Goal: Task Accomplishment & Management: Complete application form

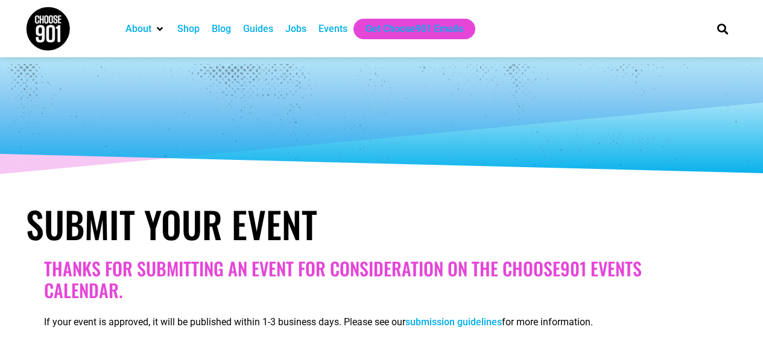
select select
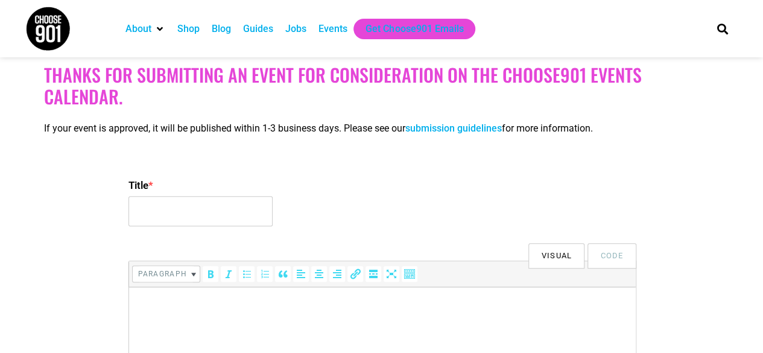
scroll to position [206, 0]
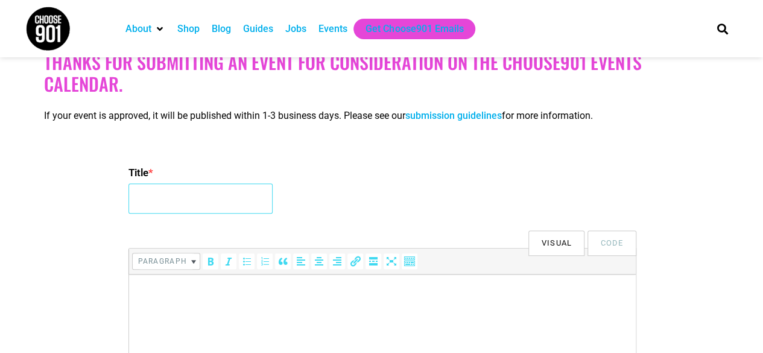
click at [240, 198] on input "Title *" at bounding box center [200, 198] width 144 height 30
type input "International conference on Cardiology"
click at [229, 295] on p at bounding box center [381, 291] width 495 height 14
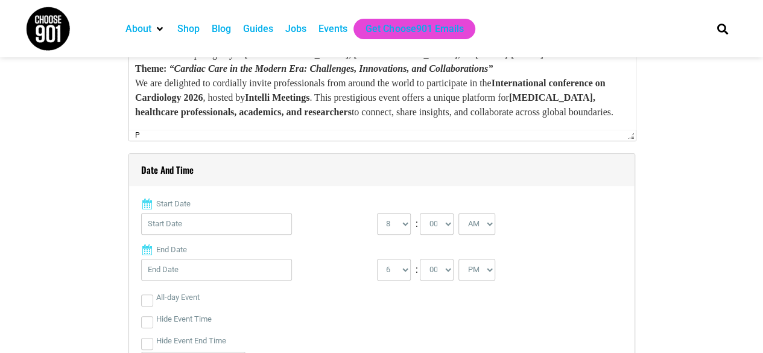
scroll to position [434, 0]
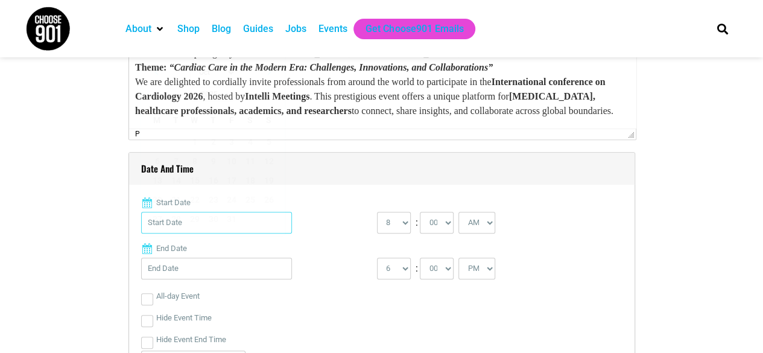
click at [230, 225] on input "Start Date" at bounding box center [216, 223] width 151 height 22
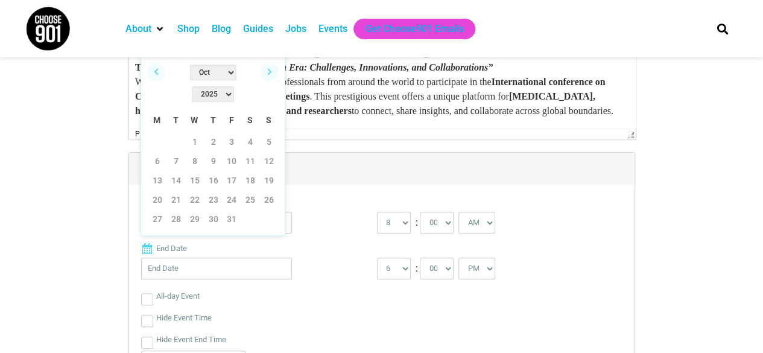
click at [198, 67] on select "Jan Feb Mar Apr May Jun [DATE] Aug Sep Oct Nov Dec" at bounding box center [213, 73] width 46 height 16
drag, startPoint x: 239, startPoint y: 71, endPoint x: 238, endPoint y: 144, distance: 73.0
click at [238, 144] on div "Previous Next Jan Feb Mar Apr May Jun [DATE] Aug Sep Oct Nov [DATE] 2023 2024 2…" at bounding box center [213, 145] width 145 height 181
click at [160, 191] on link "20" at bounding box center [157, 200] width 18 height 18
type input "[DATE]"
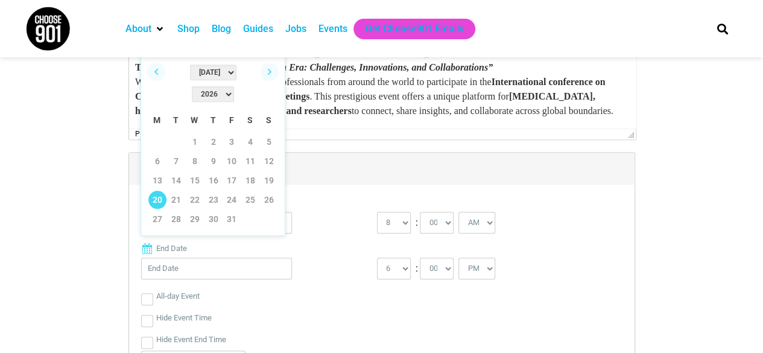
type input "[DATE]"
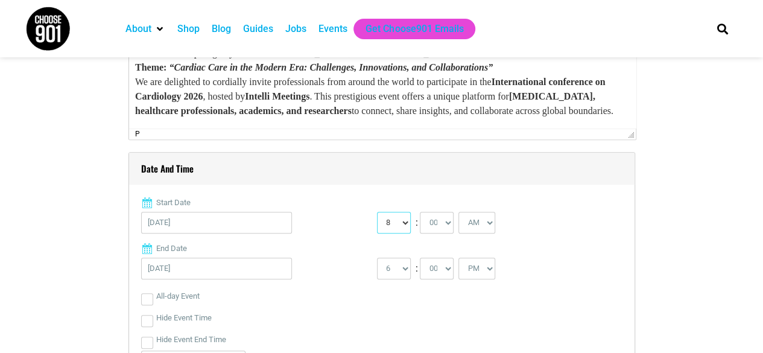
click at [397, 218] on select "0 1 2 3 4 5 6 7 8 9 10 11 12" at bounding box center [394, 223] width 34 height 22
select select "9"
click at [377, 212] on select "0 1 2 3 4 5 6 7 8 9 10 11 12" at bounding box center [394, 223] width 34 height 22
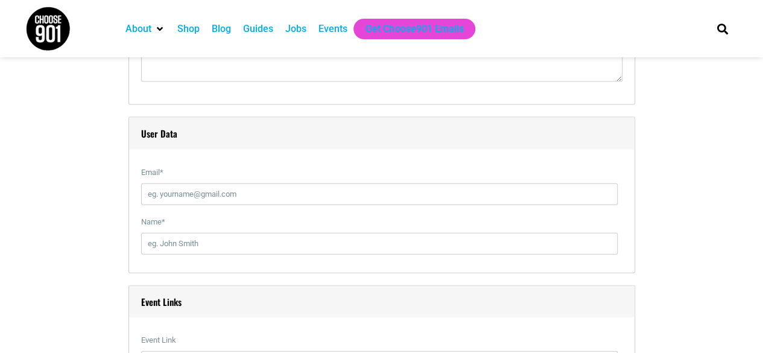
scroll to position [1263, 0]
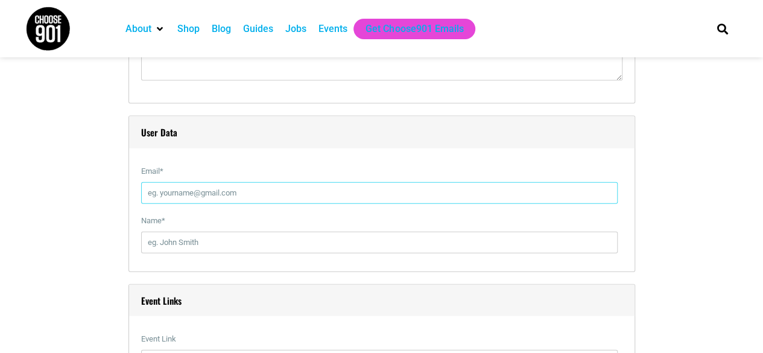
click at [299, 182] on input "Email *" at bounding box center [379, 193] width 476 height 22
type input "[EMAIL_ADDRESS][DOMAIN_NAME]"
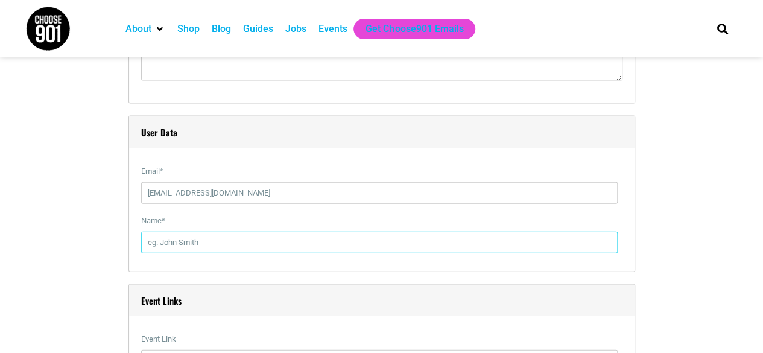
click at [242, 241] on input "Name *" at bounding box center [379, 243] width 476 height 22
type input "[PERSON_NAME]"
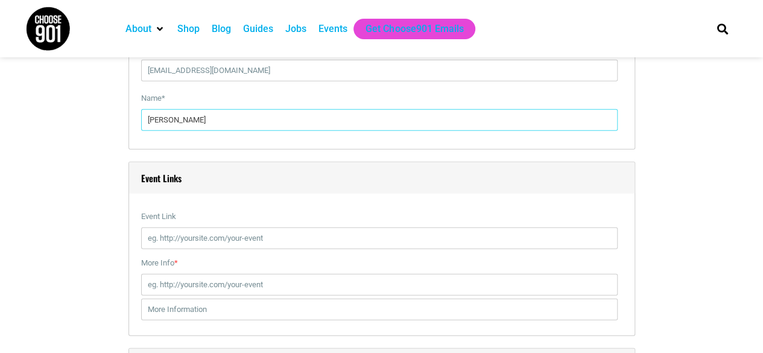
scroll to position [1387, 0]
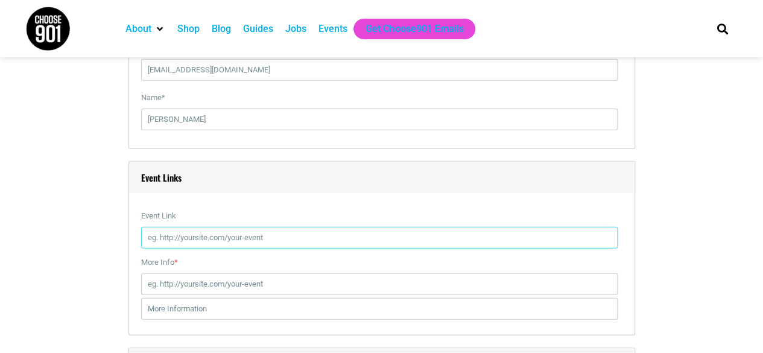
click at [264, 234] on input "Event Link" at bounding box center [379, 238] width 476 height 22
paste input "[URL][DOMAIN_NAME]"
type input "[URL][DOMAIN_NAME]"
click at [217, 279] on input "More Info *" at bounding box center [379, 284] width 476 height 22
paste input "[URL][DOMAIN_NAME]"
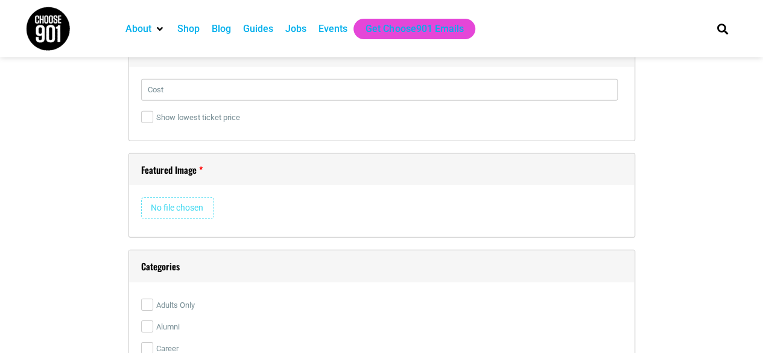
scroll to position [1705, 0]
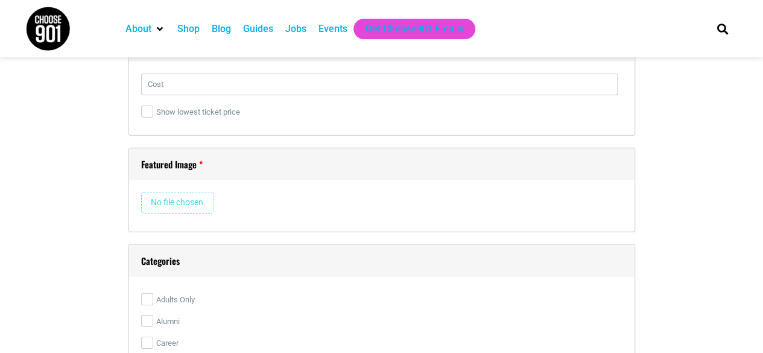
type input "[URL][DOMAIN_NAME]"
click at [189, 199] on input "file" at bounding box center [177, 203] width 73 height 22
type input "C:\fakepath\ChatGPT Image [DATE], 01_56_47 PM.png"
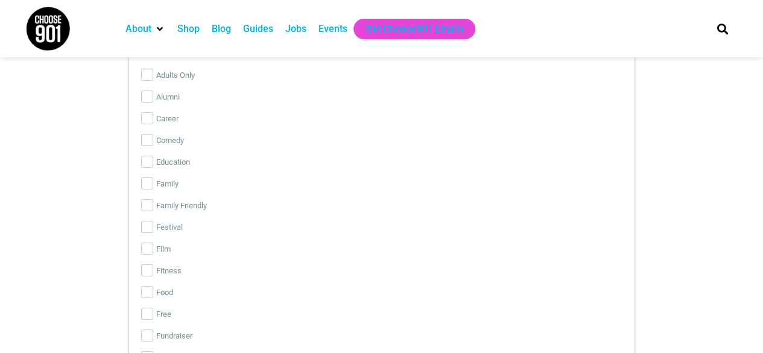
scroll to position [1931, 0]
click at [179, 157] on label "Education" at bounding box center [381, 161] width 481 height 22
click at [153, 157] on input "Education" at bounding box center [147, 160] width 12 height 12
checkbox input "true"
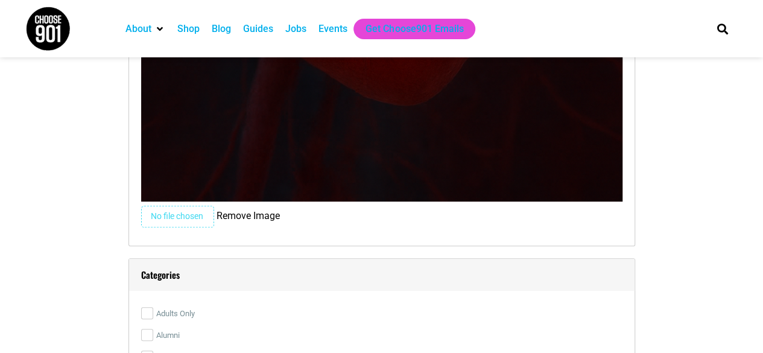
scroll to position [3143, 0]
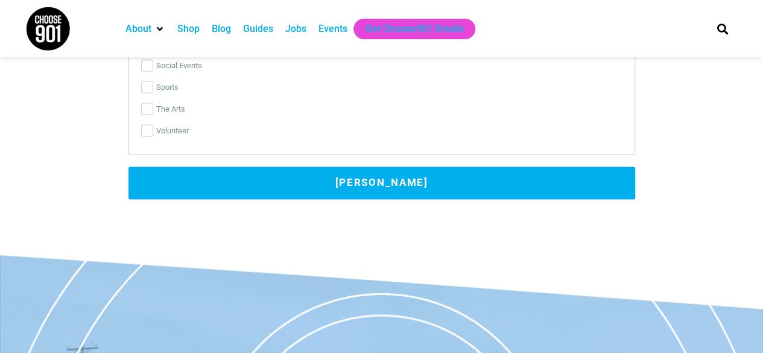
click at [221, 166] on button "[PERSON_NAME]" at bounding box center [381, 182] width 507 height 33
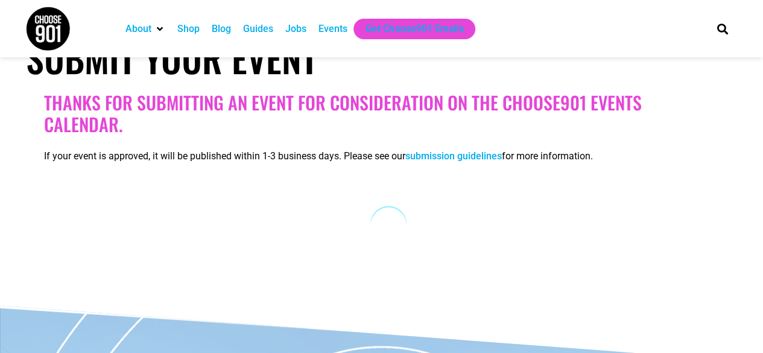
scroll to position [166, 0]
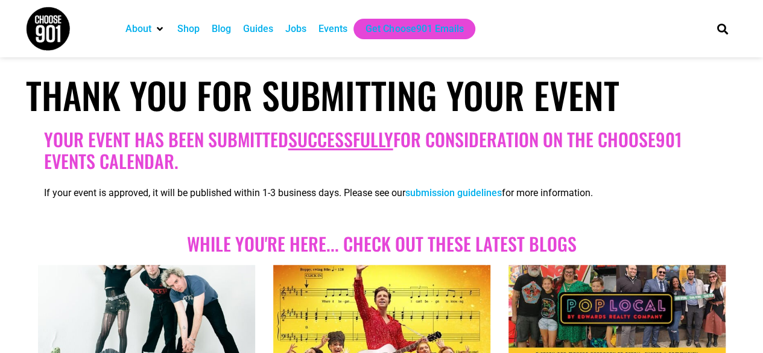
scroll to position [131, 0]
